Goal: Task Accomplishment & Management: Use online tool/utility

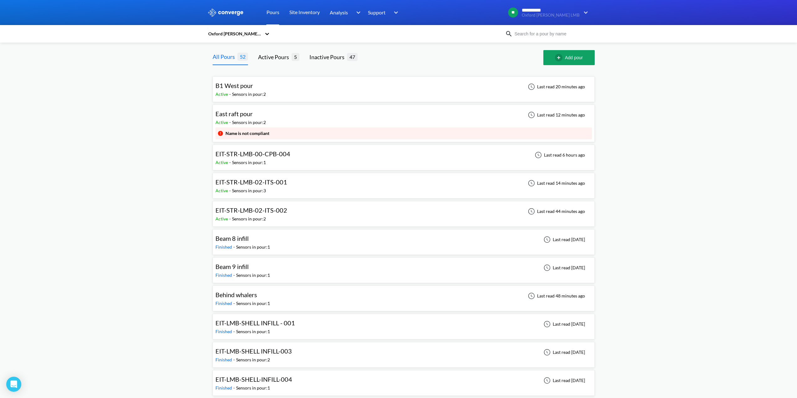
click at [248, 114] on span "East raft pour" at bounding box center [233, 114] width 37 height 8
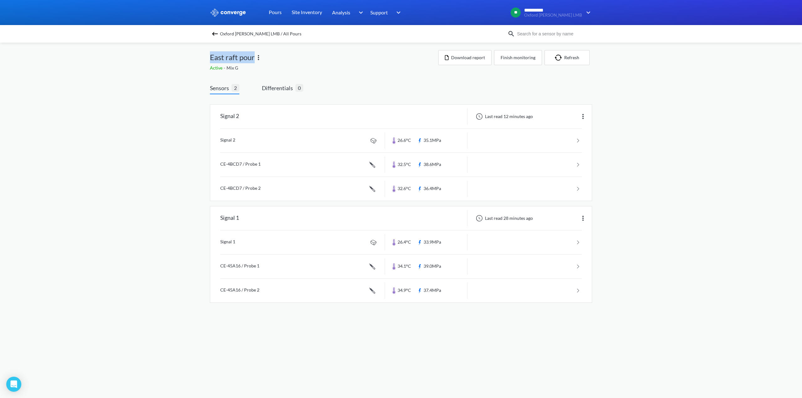
drag, startPoint x: 211, startPoint y: 58, endPoint x: 253, endPoint y: 59, distance: 42.3
click at [253, 59] on span "East raft pour" at bounding box center [232, 57] width 45 height 12
copy span "East raft pour"
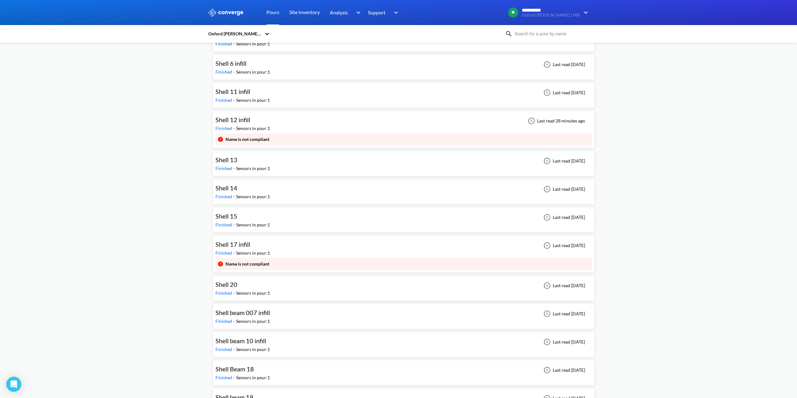
scroll to position [1096, 0]
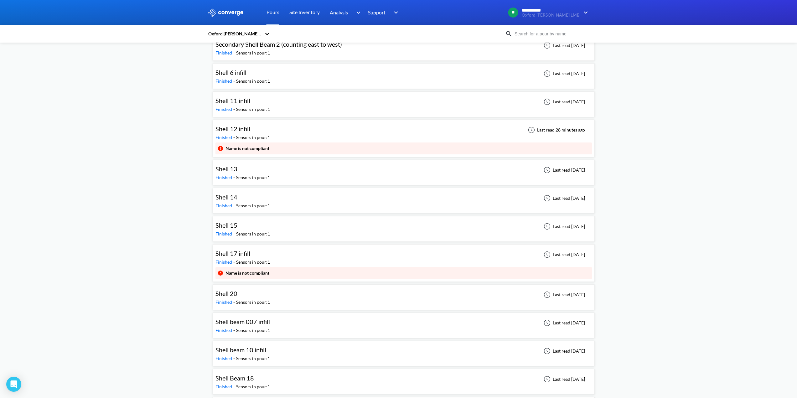
click at [242, 128] on span "Shell 12 infill" at bounding box center [232, 129] width 35 height 8
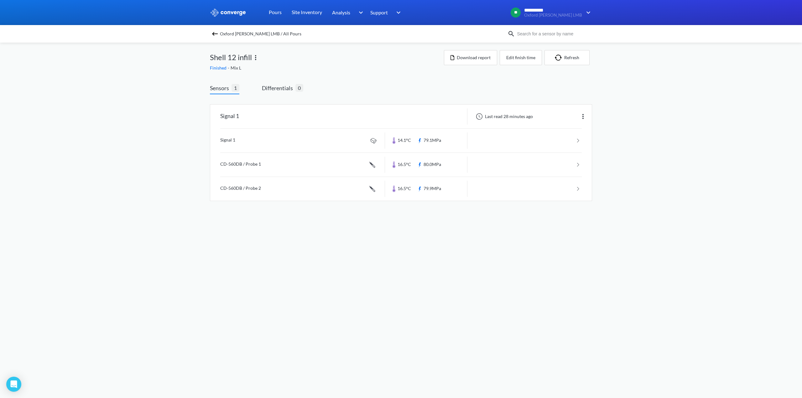
click at [256, 59] on img at bounding box center [256, 58] width 8 height 8
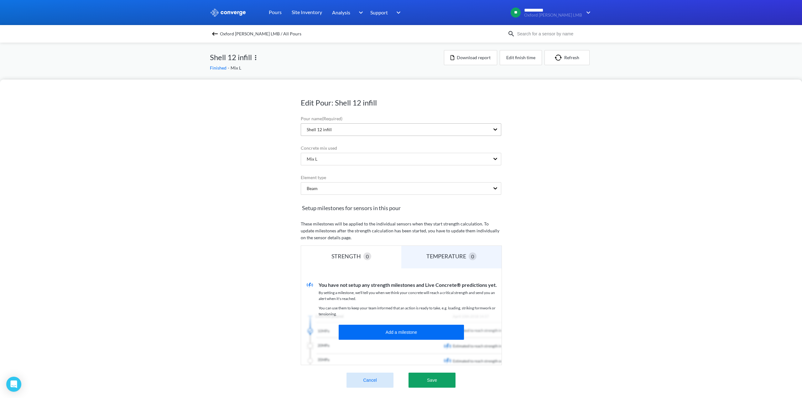
click at [329, 130] on div "Shell 12 infill" at bounding box center [395, 130] width 189 height 12
click at [335, 130] on div "Shell 12 infill" at bounding box center [395, 130] width 189 height 12
click at [329, 67] on div "Edit Pour: Shell 12 infill Pour name (Required) Shell 12 infill Concrete mix us…" at bounding box center [401, 199] width 802 height 398
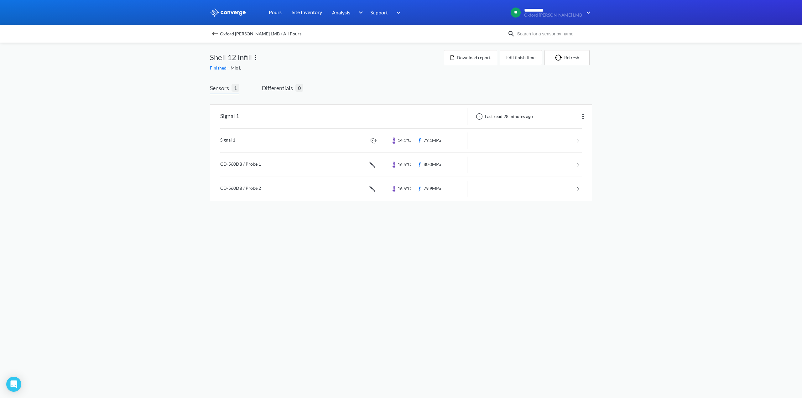
click at [238, 57] on span "Shell 12 infill" at bounding box center [231, 57] width 42 height 12
click at [255, 58] on img at bounding box center [256, 58] width 8 height 8
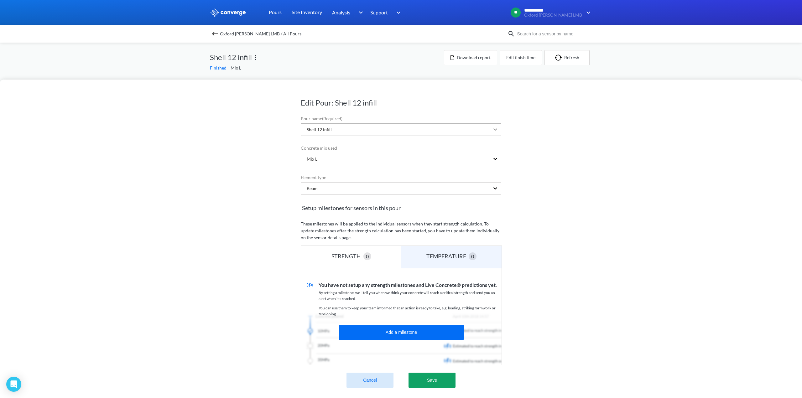
click at [492, 130] on icon at bounding box center [495, 129] width 6 height 6
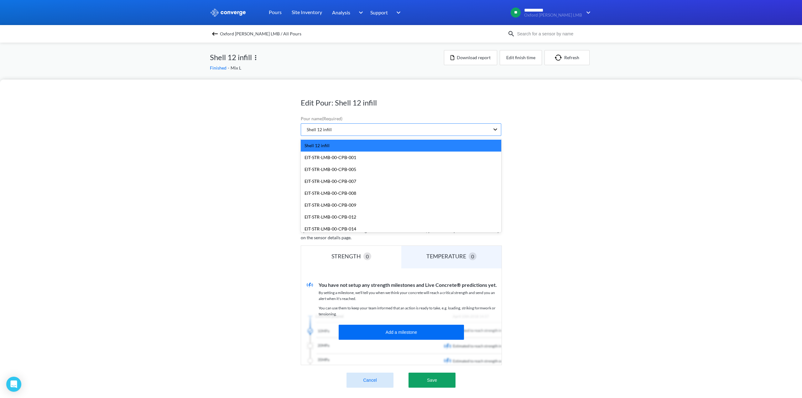
click at [492, 130] on icon at bounding box center [495, 129] width 6 height 6
drag, startPoint x: 320, startPoint y: 127, endPoint x: 399, endPoint y: 110, distance: 80.5
click at [399, 110] on div "Edit Pour: Shell 12 infill Pour name (Required) option Shell 12 infill focused,…" at bounding box center [401, 259] width 200 height 357
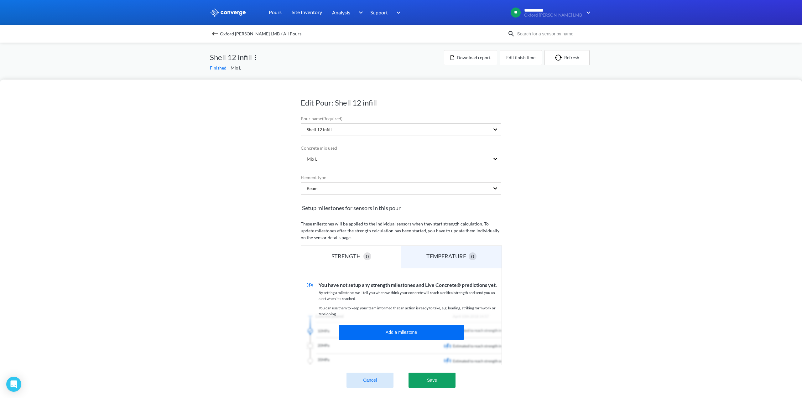
click at [570, 53] on div "Edit Pour: Shell 12 infill Pour name (Required) Shell 12 infill Concrete mix us…" at bounding box center [401, 199] width 802 height 398
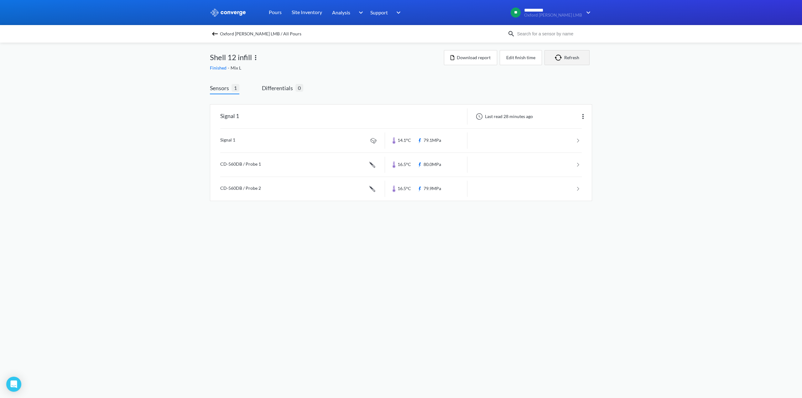
click at [563, 58] on img "button" at bounding box center [559, 57] width 9 height 6
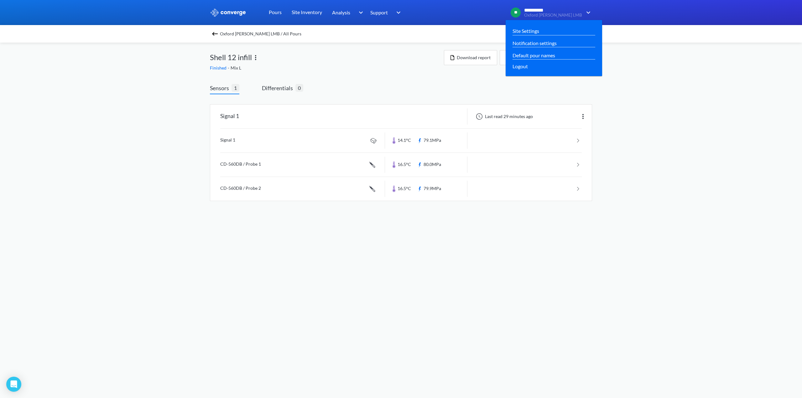
click at [585, 13] on img at bounding box center [587, 13] width 10 height 8
click at [555, 53] on link "Default pour names" at bounding box center [533, 55] width 43 height 8
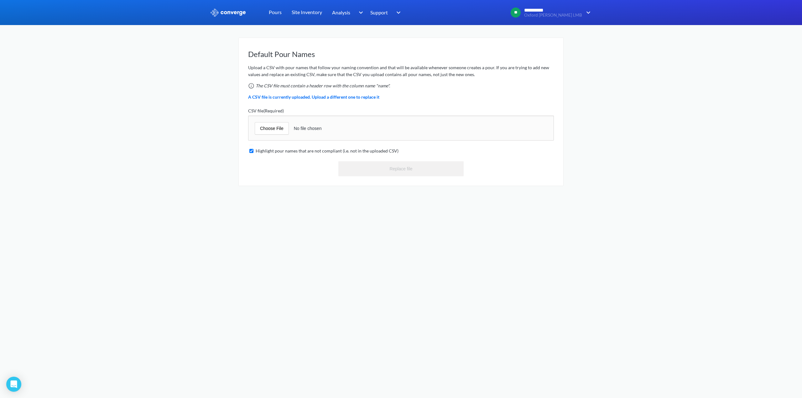
click at [267, 133] on input "file" at bounding box center [401, 128] width 306 height 25
type input "C:\fakepath\LMB ELEMENT POUR REFERENCES.csv"
click at [385, 172] on button "Replace file" at bounding box center [400, 168] width 125 height 15
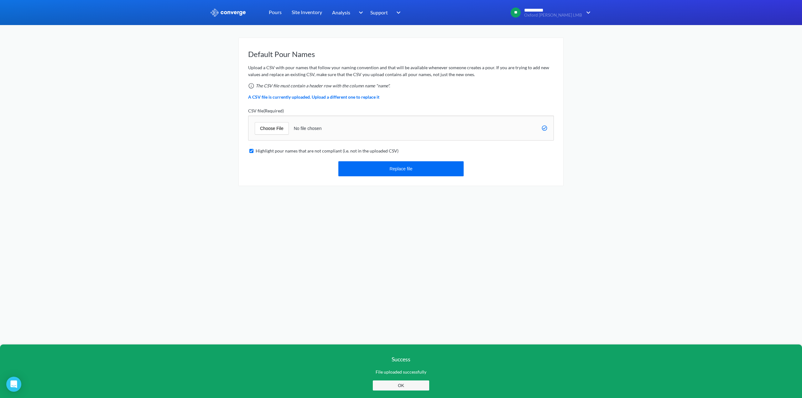
click at [405, 386] on button "OK" at bounding box center [401, 386] width 56 height 10
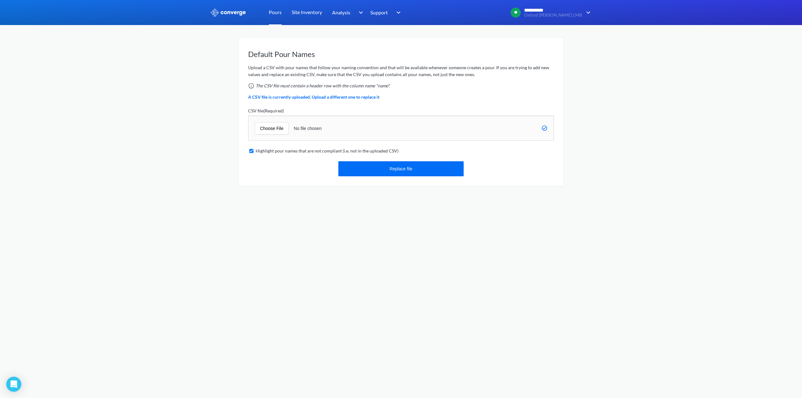
click at [274, 11] on link "Pours" at bounding box center [275, 12] width 13 height 25
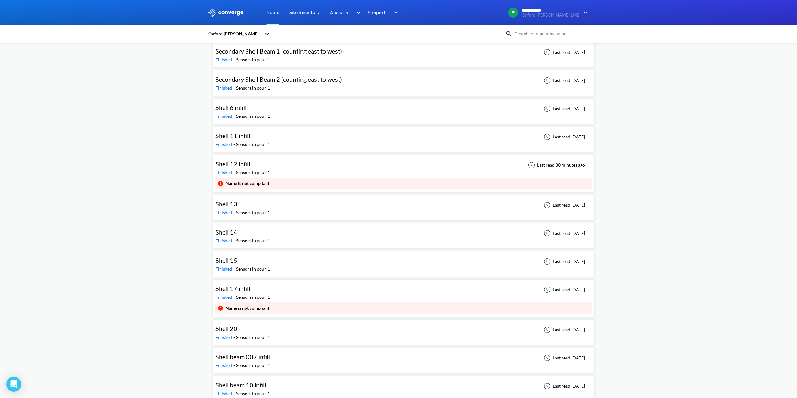
scroll to position [1065, 0]
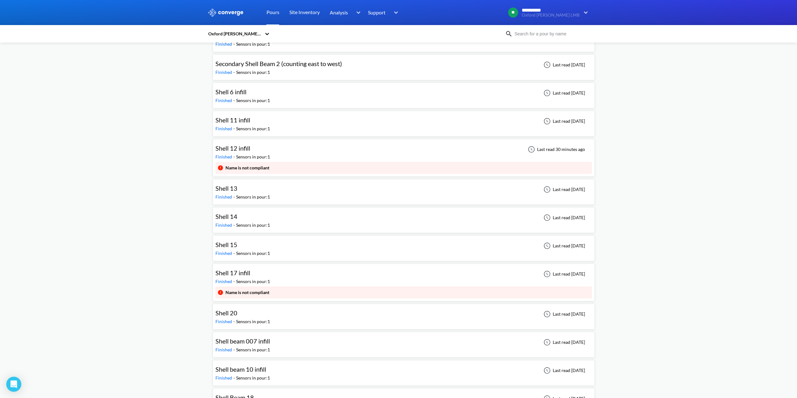
drag, startPoint x: 241, startPoint y: 148, endPoint x: 234, endPoint y: 149, distance: 6.8
click at [234, 149] on span "Shell 12 infill" at bounding box center [232, 148] width 35 height 8
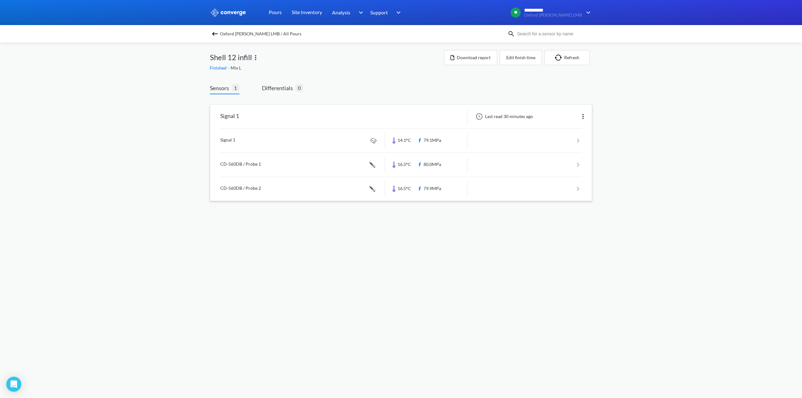
click at [228, 141] on link at bounding box center [400, 141] width 361 height 24
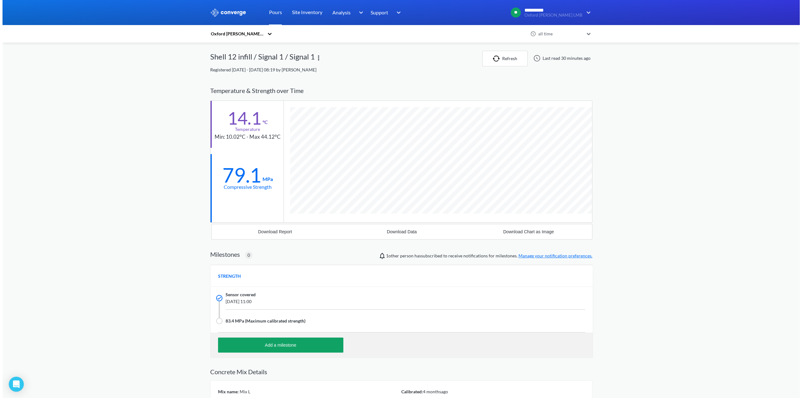
scroll to position [398, 382]
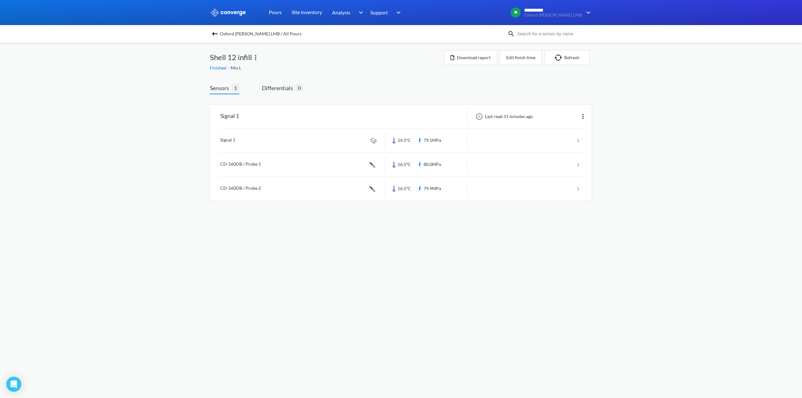
click at [256, 57] on img at bounding box center [256, 58] width 8 height 8
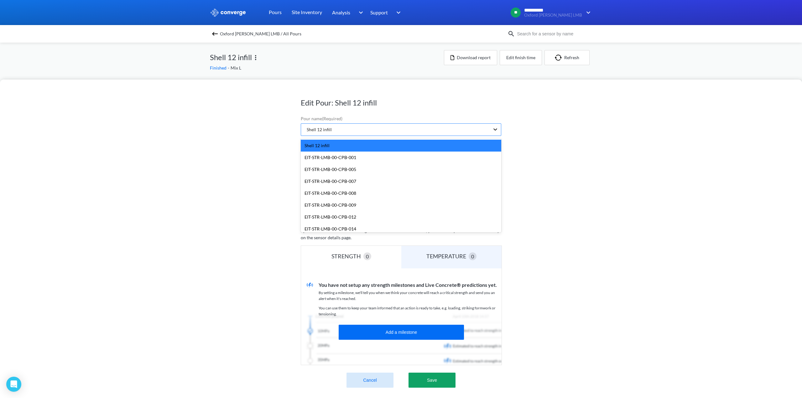
click at [495, 132] on icon at bounding box center [495, 129] width 6 height 6
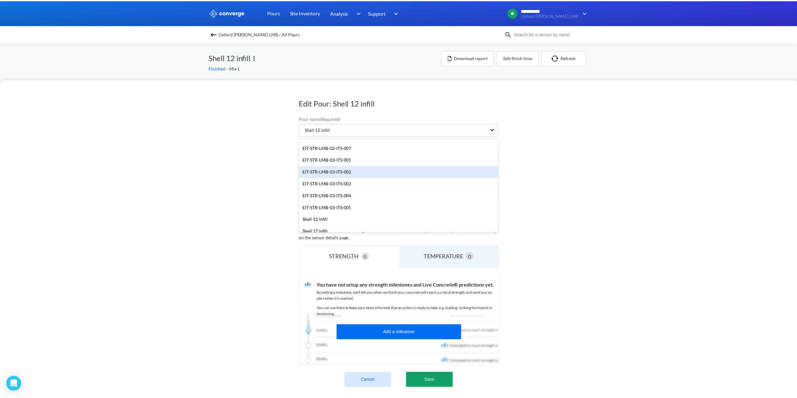
scroll to position [1134, 0]
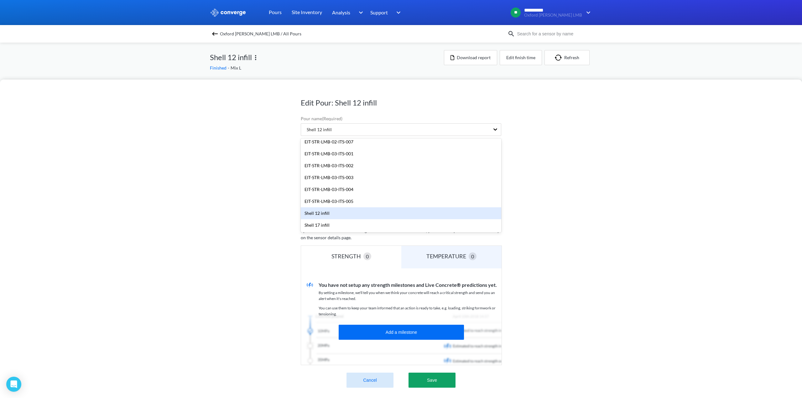
click at [334, 214] on div "Shell 12 infill" at bounding box center [401, 213] width 200 height 12
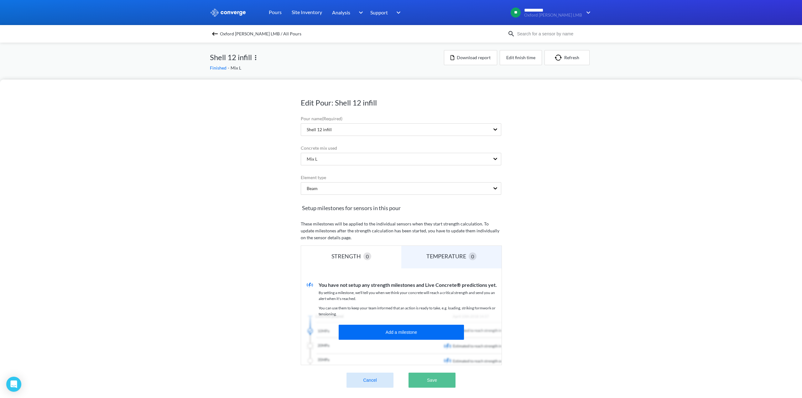
click at [448, 386] on button "Save" at bounding box center [431, 380] width 47 height 15
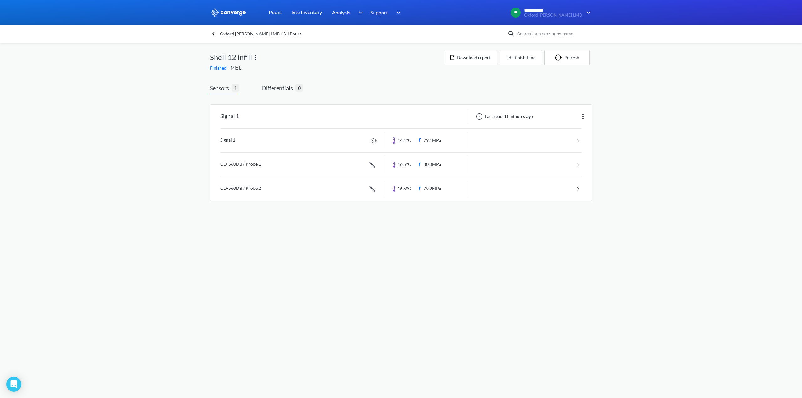
click at [214, 35] on img at bounding box center [215, 34] width 8 height 8
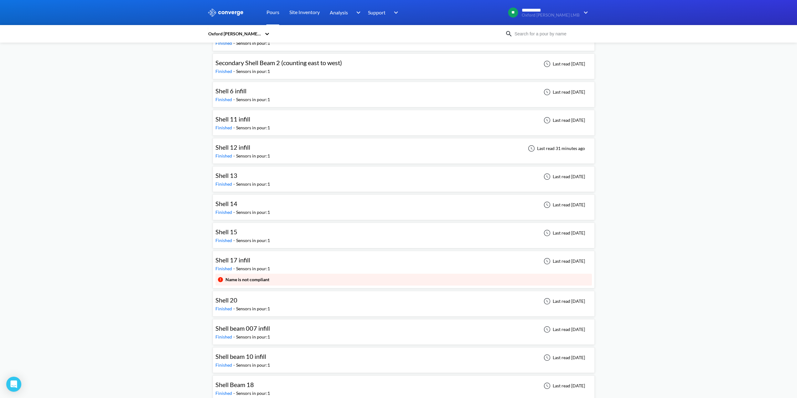
scroll to position [1065, 0]
click at [245, 262] on span "Shell 17 infill" at bounding box center [232, 261] width 35 height 8
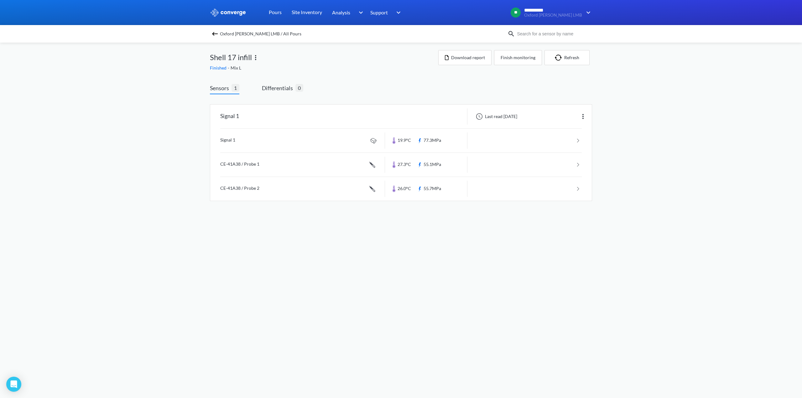
click at [256, 57] on img at bounding box center [256, 58] width 8 height 8
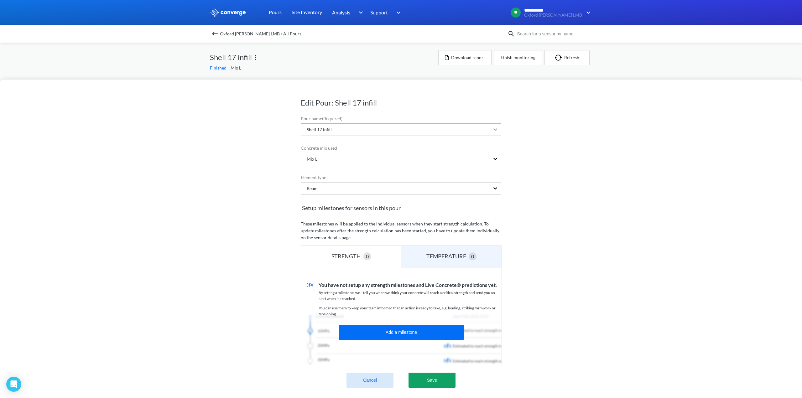
click at [495, 128] on icon at bounding box center [495, 129] width 6 height 6
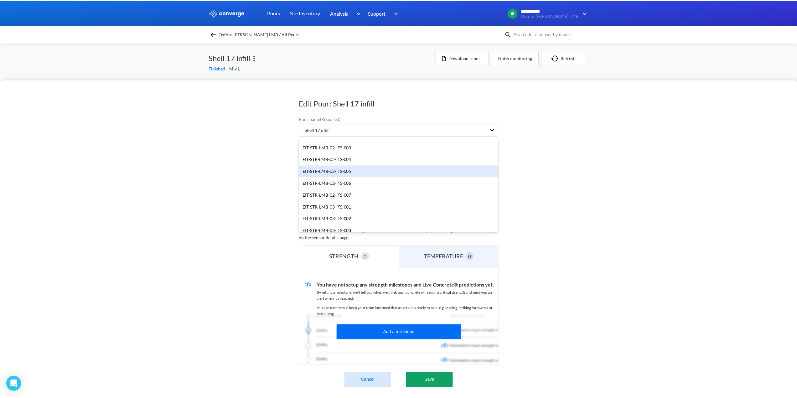
scroll to position [1134, 0]
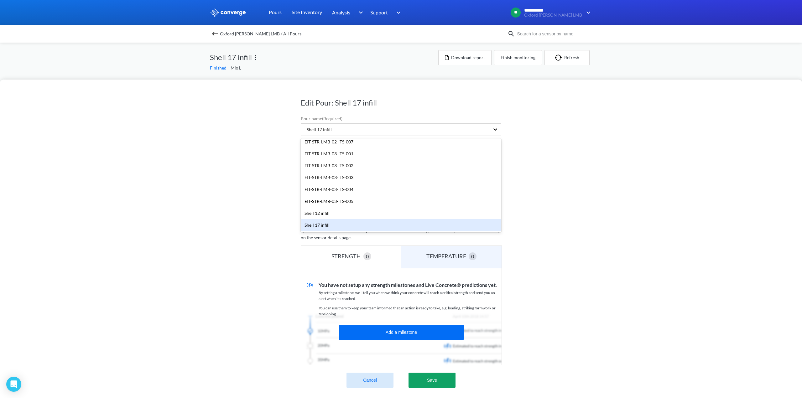
click at [320, 227] on div "Shell 17 infill" at bounding box center [401, 225] width 200 height 12
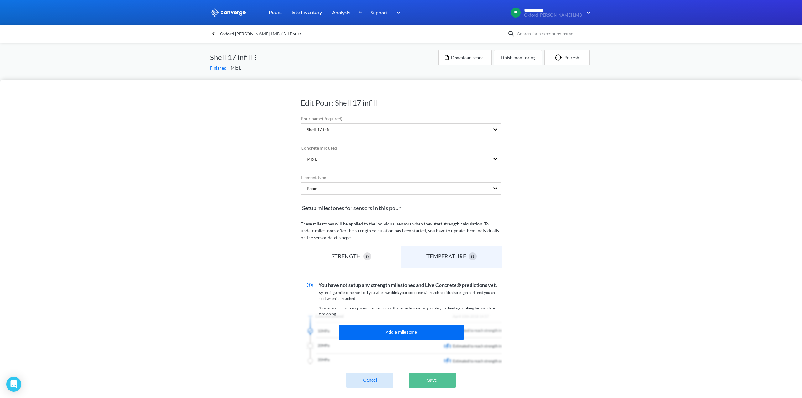
click at [438, 380] on button "Save" at bounding box center [431, 380] width 47 height 15
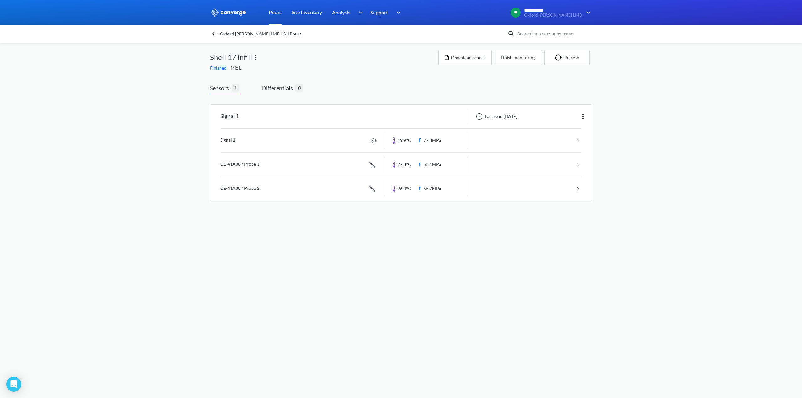
click at [279, 12] on link "Pours" at bounding box center [275, 12] width 13 height 25
